Goal: Find specific page/section: Find specific page/section

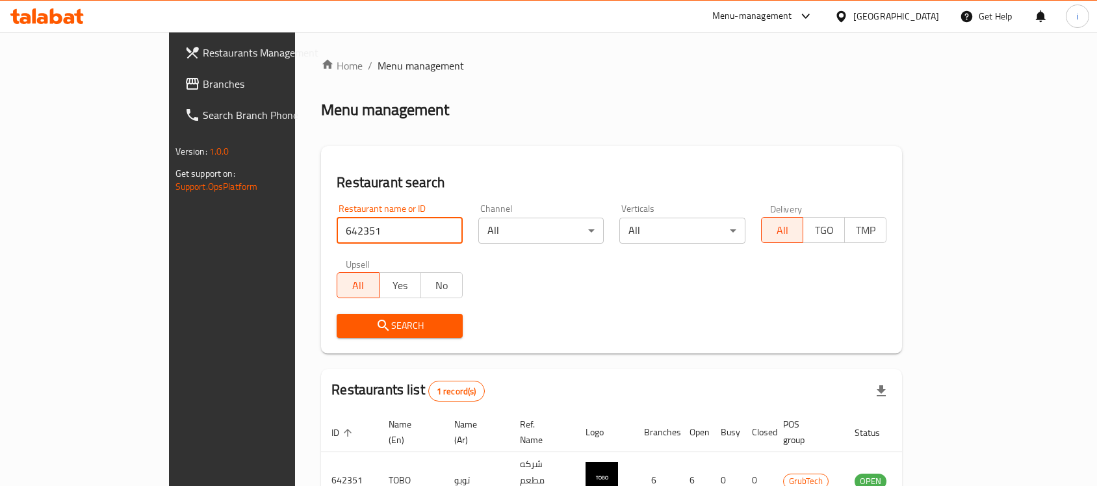
scroll to position [68, 0]
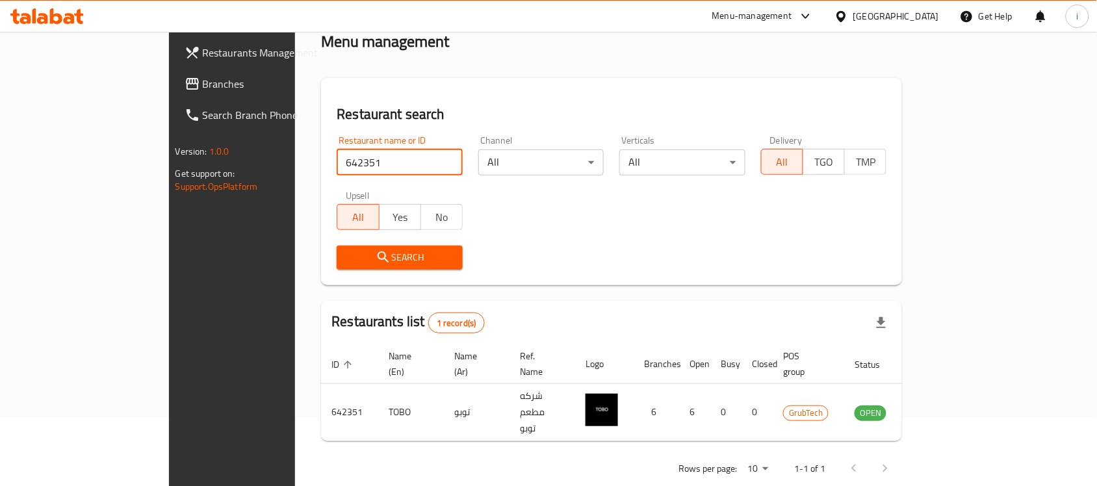
drag, startPoint x: 0, startPoint y: 0, endPoint x: 53, endPoint y: 85, distance: 100.5
click at [203, 85] on span "Branches" at bounding box center [272, 84] width 139 height 16
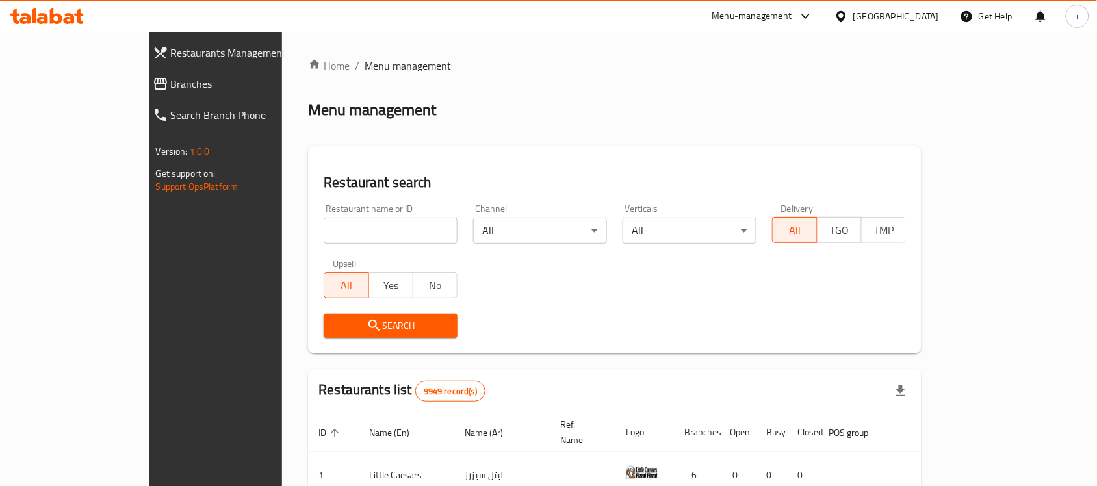
click at [171, 78] on span "Branches" at bounding box center [246, 84] width 151 height 16
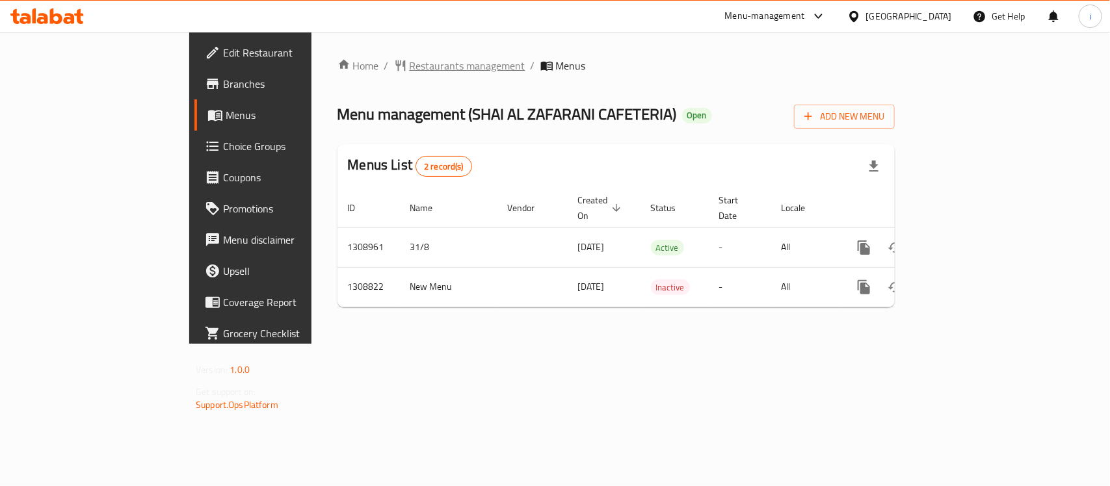
click at [410, 70] on span "Restaurants management" at bounding box center [468, 66] width 116 height 16
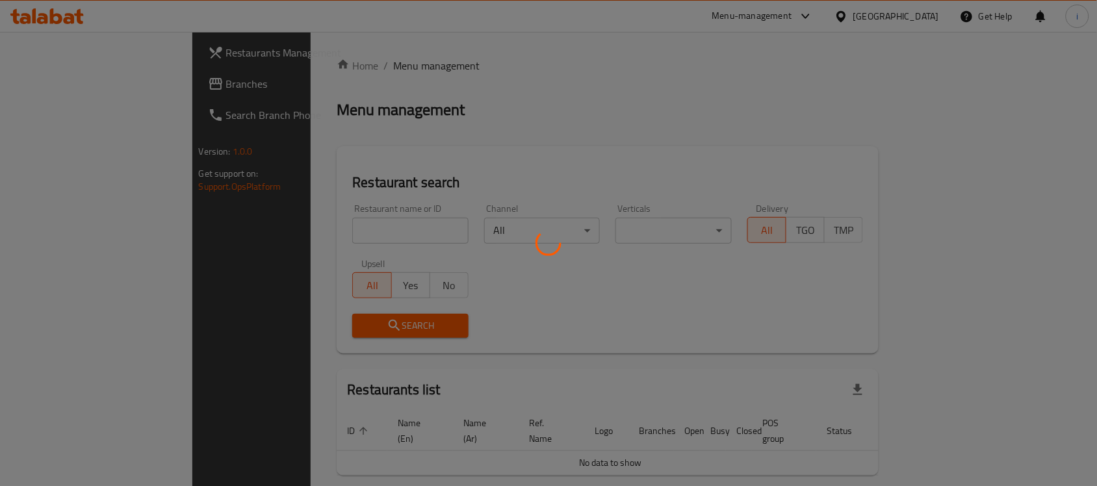
click at [343, 232] on div at bounding box center [548, 243] width 1097 height 486
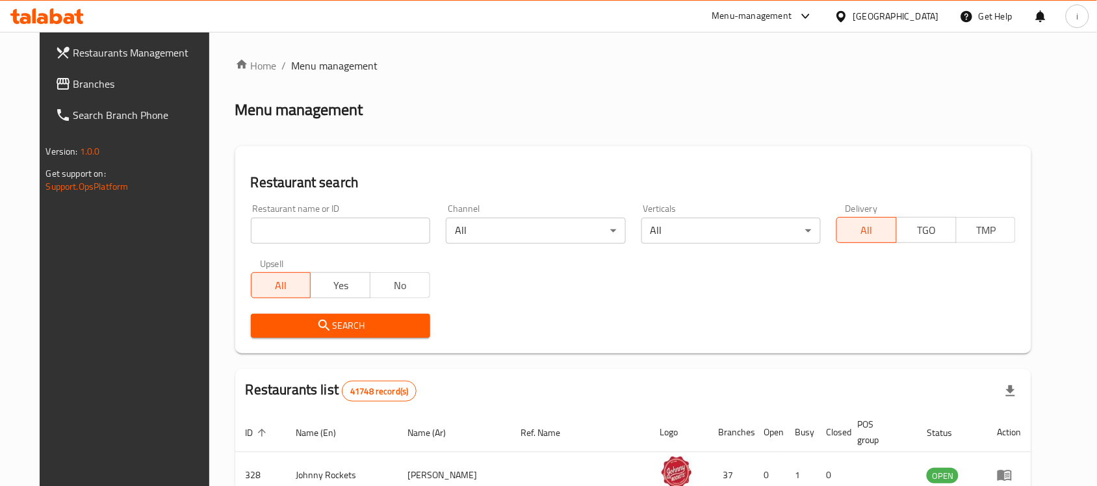
click at [343, 232] on input "search" at bounding box center [340, 231] width 179 height 26
paste input "704852"
type input "704852"
click button "Search" at bounding box center [340, 326] width 179 height 24
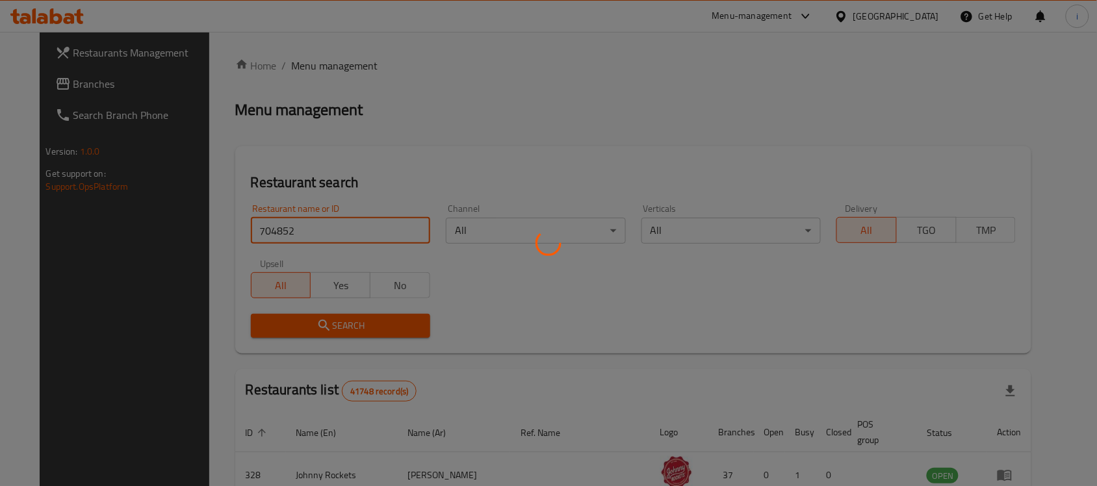
click button "Search" at bounding box center [340, 326] width 179 height 24
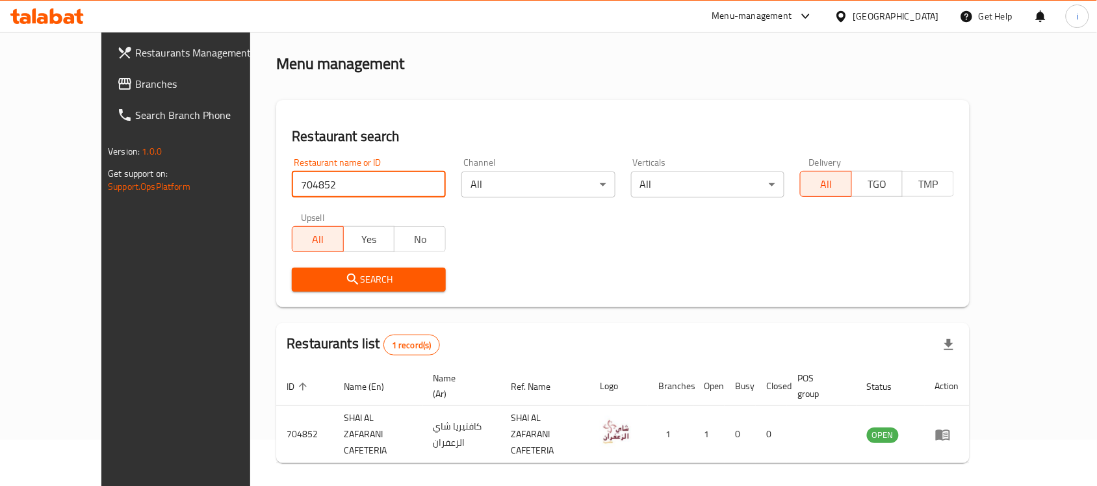
scroll to position [68, 0]
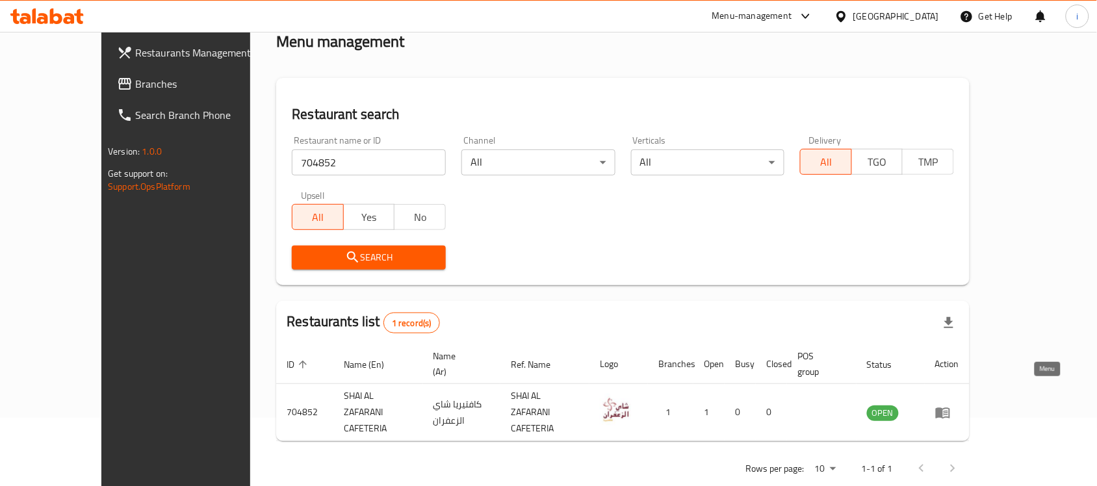
drag, startPoint x: 1042, startPoint y: 398, endPoint x: 985, endPoint y: 408, distance: 58.0
click at [950, 408] on icon "enhanced table" at bounding box center [943, 413] width 14 height 11
